Goal: Navigation & Orientation: Find specific page/section

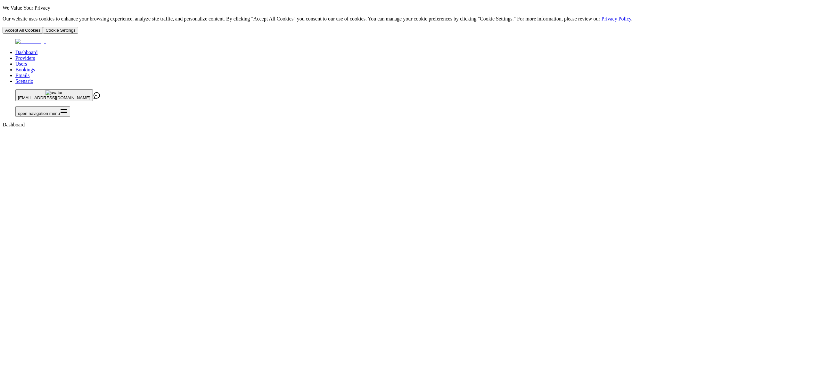
click at [35, 55] on link "Providers" at bounding box center [25, 57] width 20 height 5
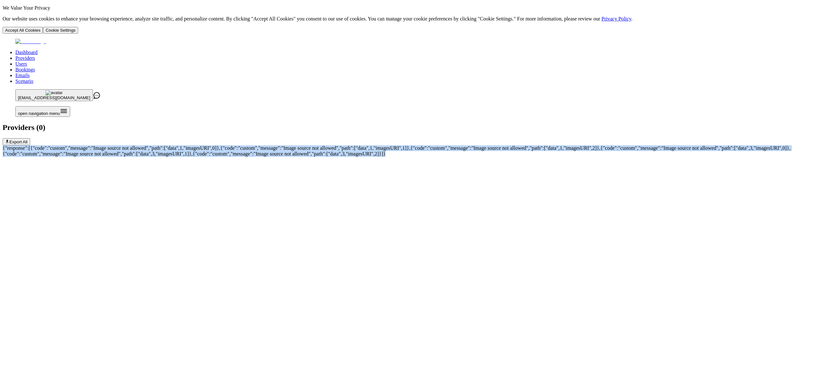
drag, startPoint x: 330, startPoint y: 71, endPoint x: 127, endPoint y: 54, distance: 203.7
click at [127, 145] on div "{"response":[{"code":"custom","message":"Image source not allowed","path":["dat…" at bounding box center [410, 151] width 814 height 12
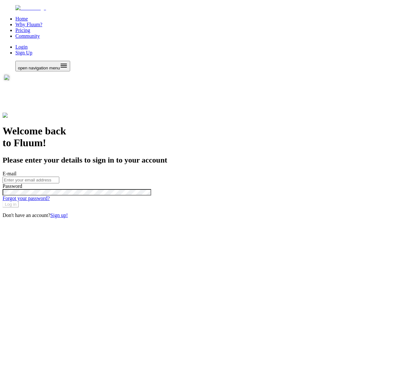
click at [59, 177] on input "E-mail" at bounding box center [31, 180] width 57 height 7
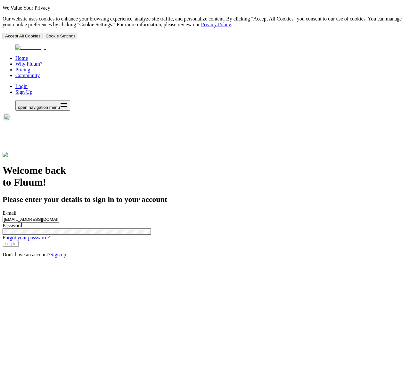
type input "admin@zen-pass.com"
click at [3, 241] on button "Log in" at bounding box center [11, 244] width 16 height 6
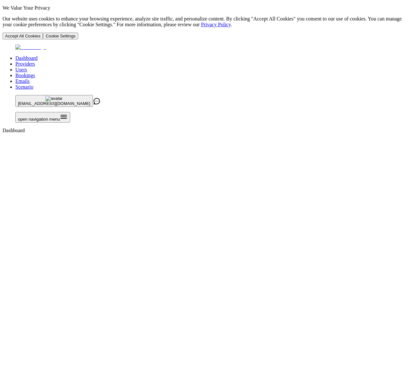
click at [35, 61] on link "Providers" at bounding box center [25, 63] width 20 height 5
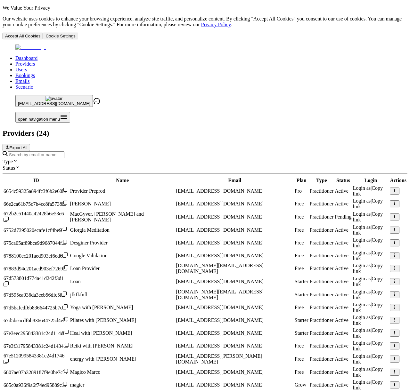
click at [27, 67] on link "Users" at bounding box center [21, 69] width 12 height 5
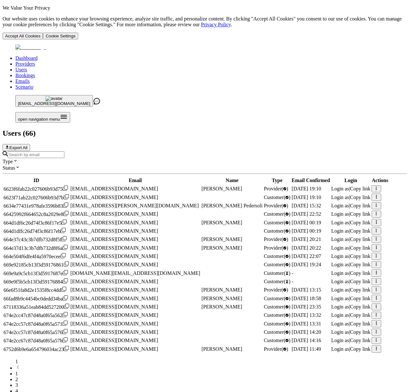
click at [35, 73] on link "Bookings" at bounding box center [25, 75] width 20 height 5
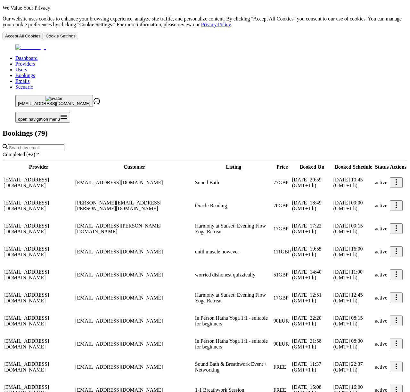
click at [29, 78] on link "Emails" at bounding box center [22, 80] width 14 height 5
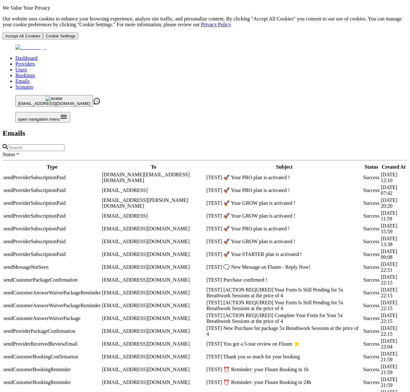
click at [33, 84] on link "Scenario" at bounding box center [24, 86] width 18 height 5
